Goal: Communication & Community: Answer question/provide support

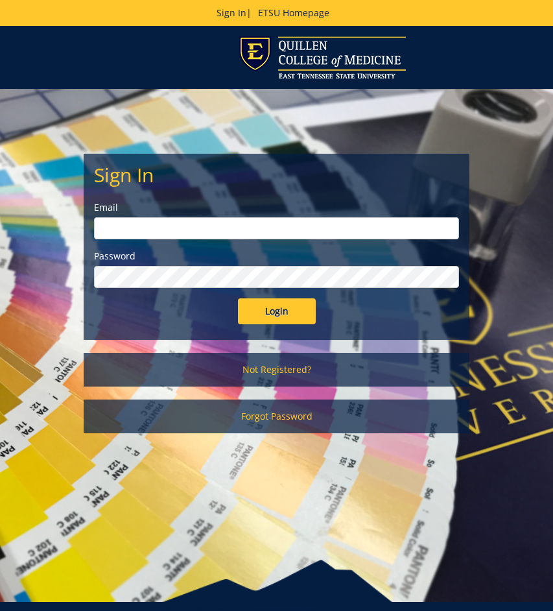
click at [397, 227] on input "email" at bounding box center [276, 228] width 365 height 22
type input "[EMAIL_ADDRESS][DOMAIN_NAME]"
click at [238, 298] on input "Login" at bounding box center [277, 311] width 78 height 26
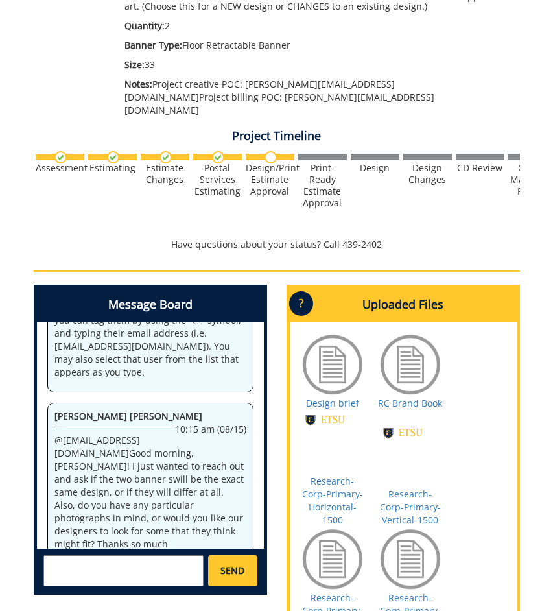
scroll to position [369, 0]
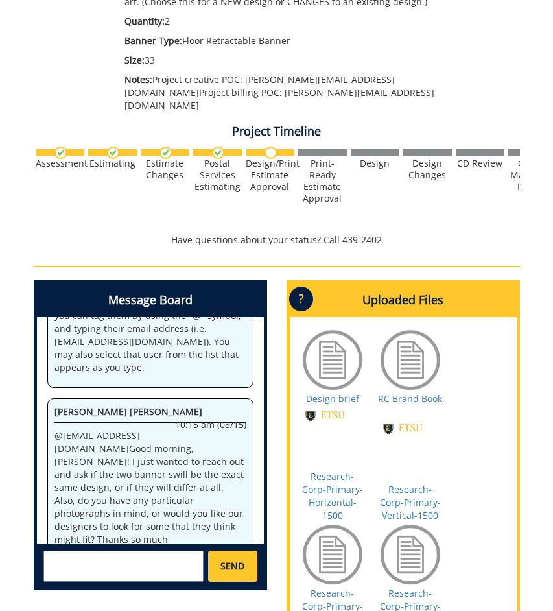
click at [110, 550] on textarea at bounding box center [123, 565] width 161 height 31
type textarea "They can be the exact same."
click at [237, 559] on span "SEND" at bounding box center [232, 565] width 24 height 13
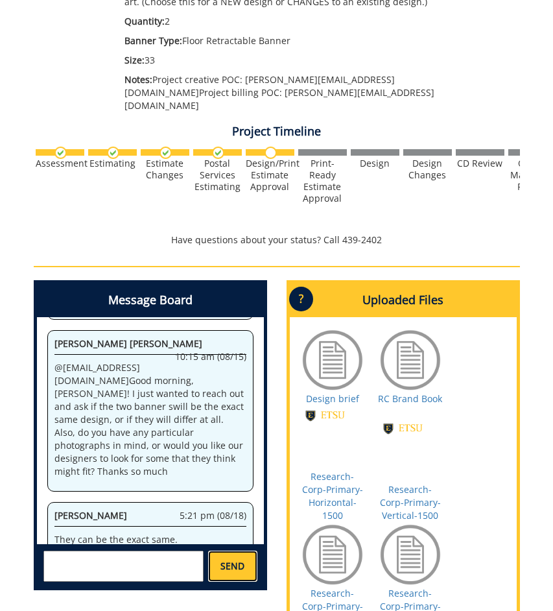
scroll to position [902, 0]
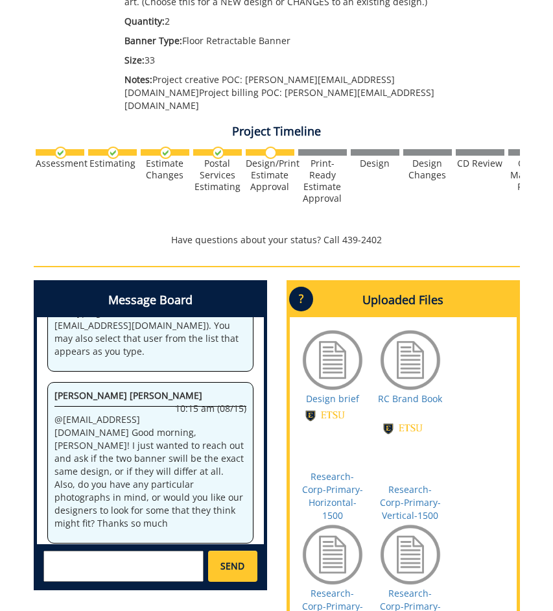
click at [158, 552] on textarea at bounding box center [123, 565] width 161 height 31
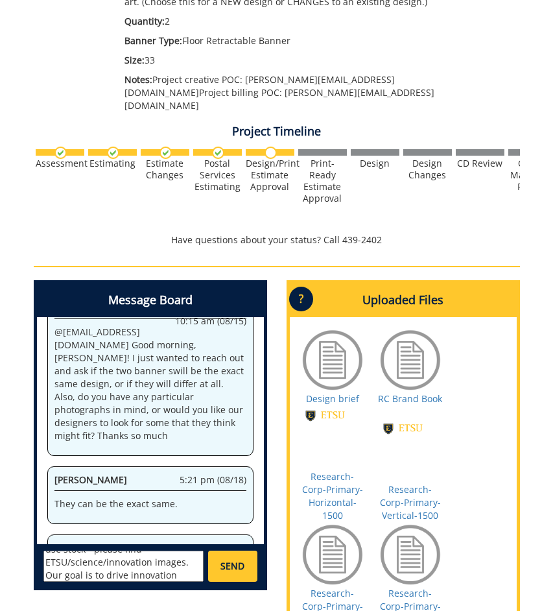
scroll to position [75, 0]
type textarea "Visually we want to communicate innovation and partnering with [PERSON_NAME]. I…"
click at [246, 558] on link "SEND" at bounding box center [232, 565] width 49 height 31
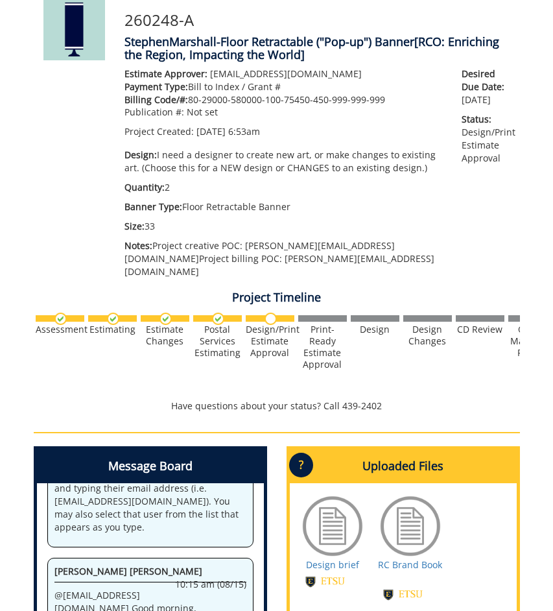
scroll to position [89293, 0]
